Goal: Navigation & Orientation: Find specific page/section

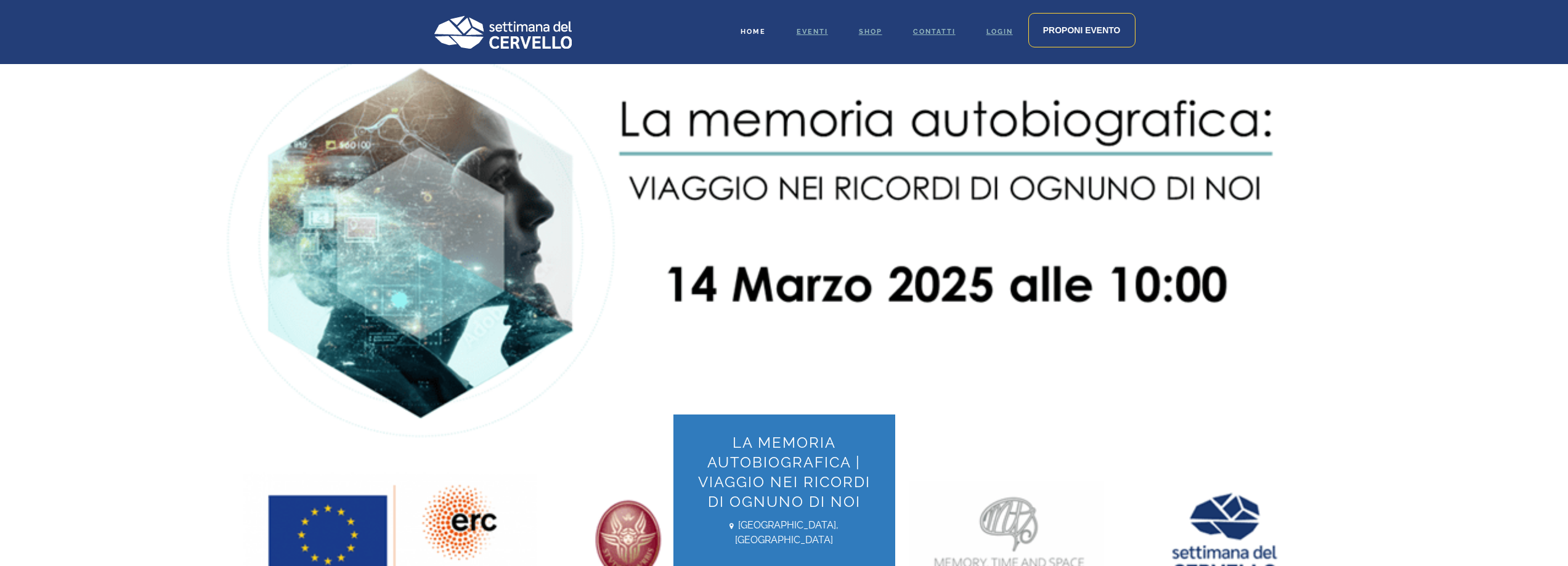
click at [754, 34] on span "Home" at bounding box center [753, 32] width 26 height 8
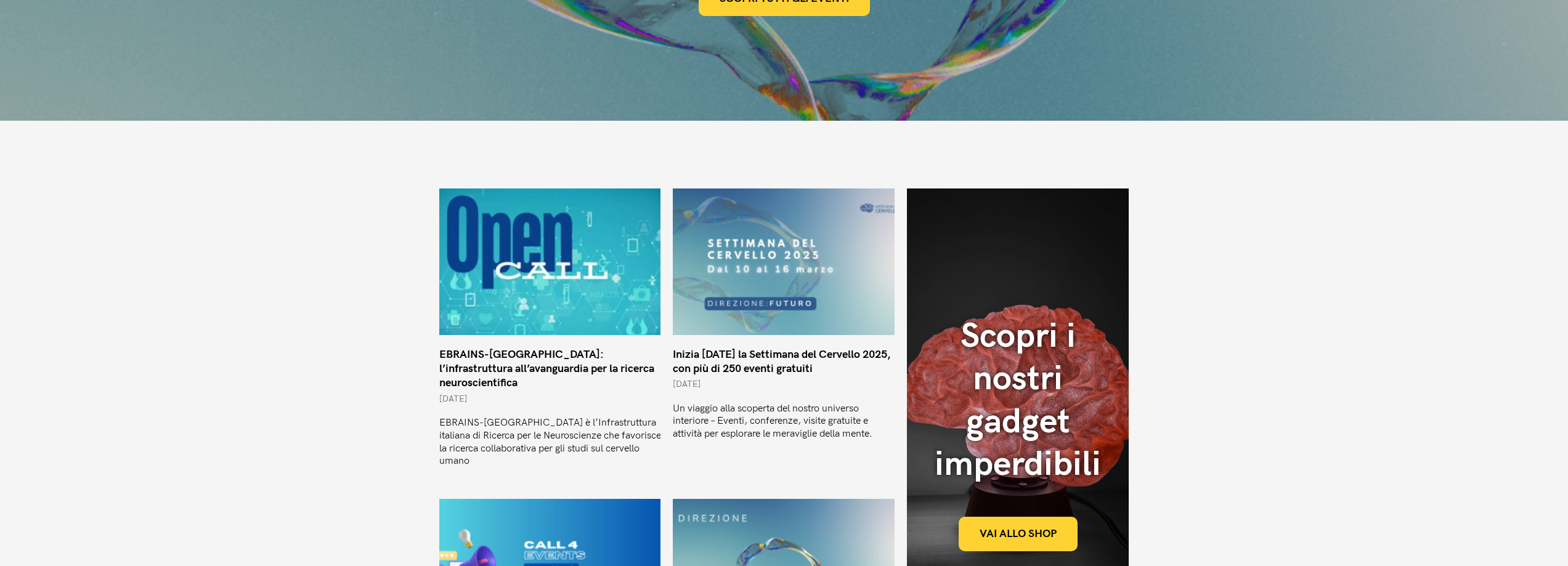
scroll to position [369, 0]
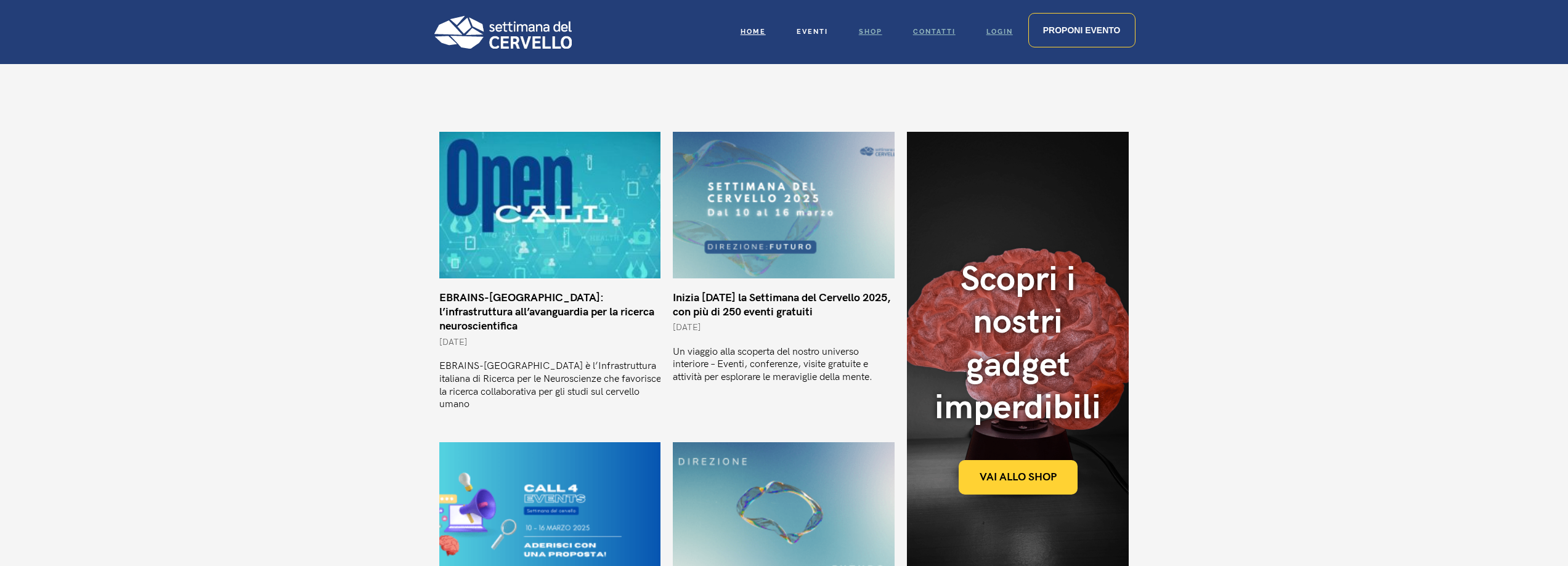
click at [804, 25] on link "Eventi" at bounding box center [813, 32] width 63 height 64
